Goal: Transaction & Acquisition: Purchase product/service

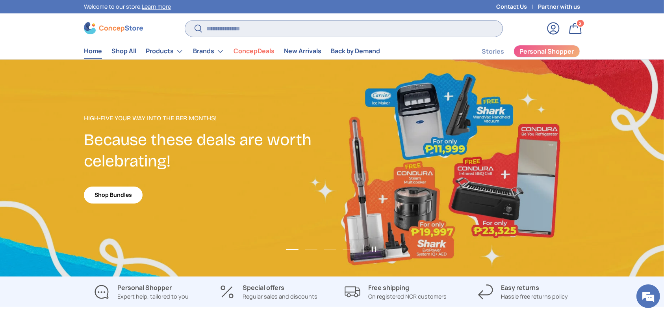
click at [232, 24] on input "Search" at bounding box center [344, 28] width 318 height 16
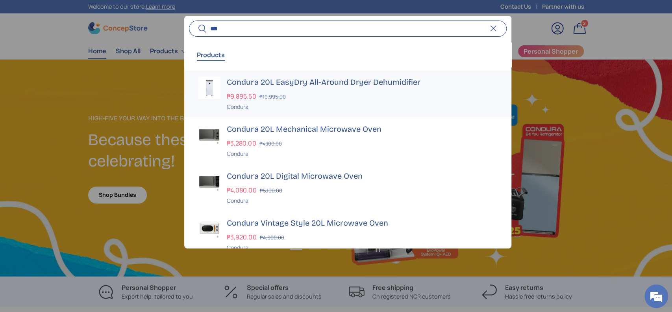
type input "***"
click at [280, 93] on s "₱10,995.00" at bounding box center [272, 96] width 26 height 7
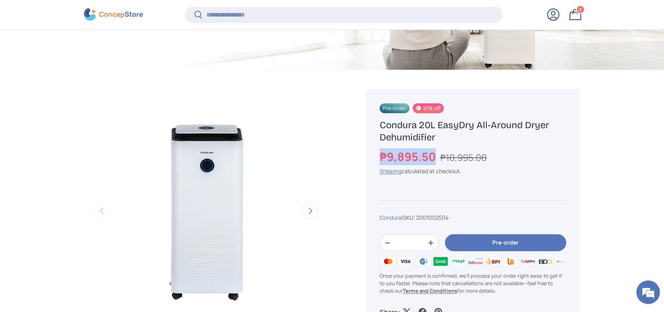
copy h1 "Condura 20L EasyDry All-Around Dryer Dehumidifier"
drag, startPoint x: 461, startPoint y: 137, endPoint x: 371, endPoint y: 125, distance: 90.3
click at [371, 125] on div "Pre-order 10% off Condura 20L EasyDry All-Around Dryer Dehumidifier ₱9,895.50 ₱…" at bounding box center [473, 210] width 214 height 242
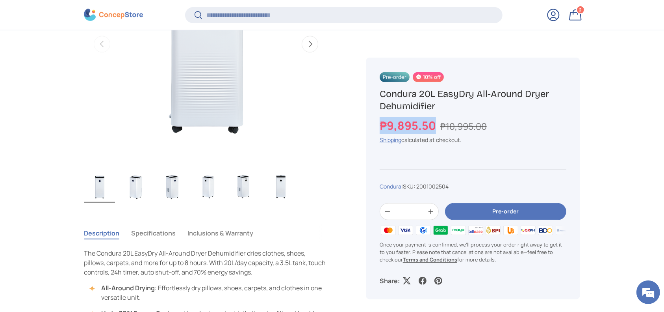
scroll to position [418, 0]
